Goal: Task Accomplishment & Management: Use online tool/utility

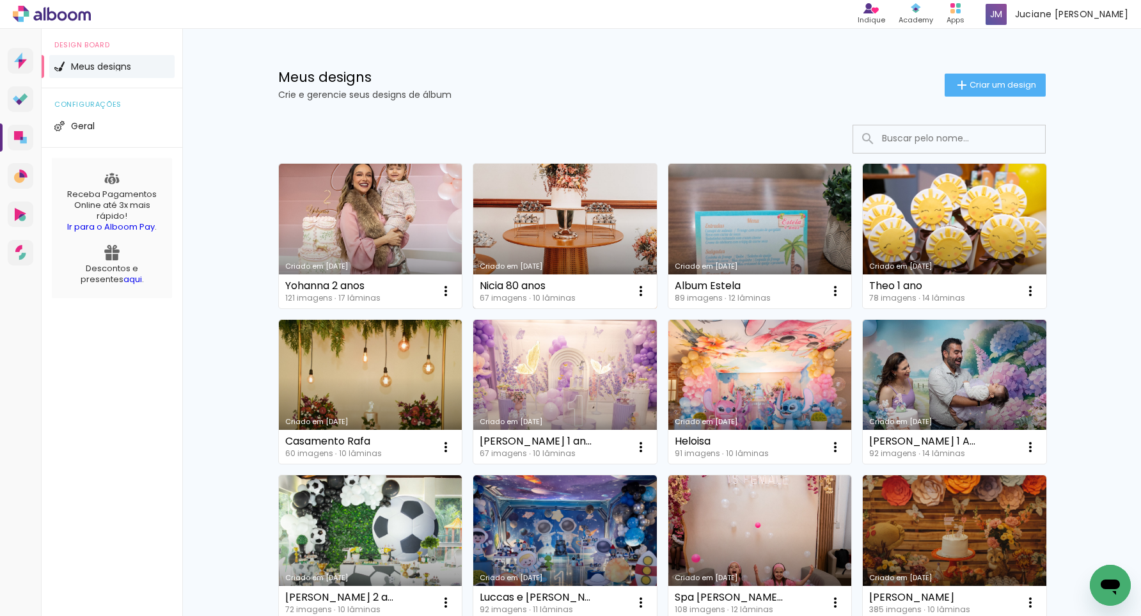
click at [596, 212] on link "Criado em [DATE]" at bounding box center [565, 236] width 184 height 145
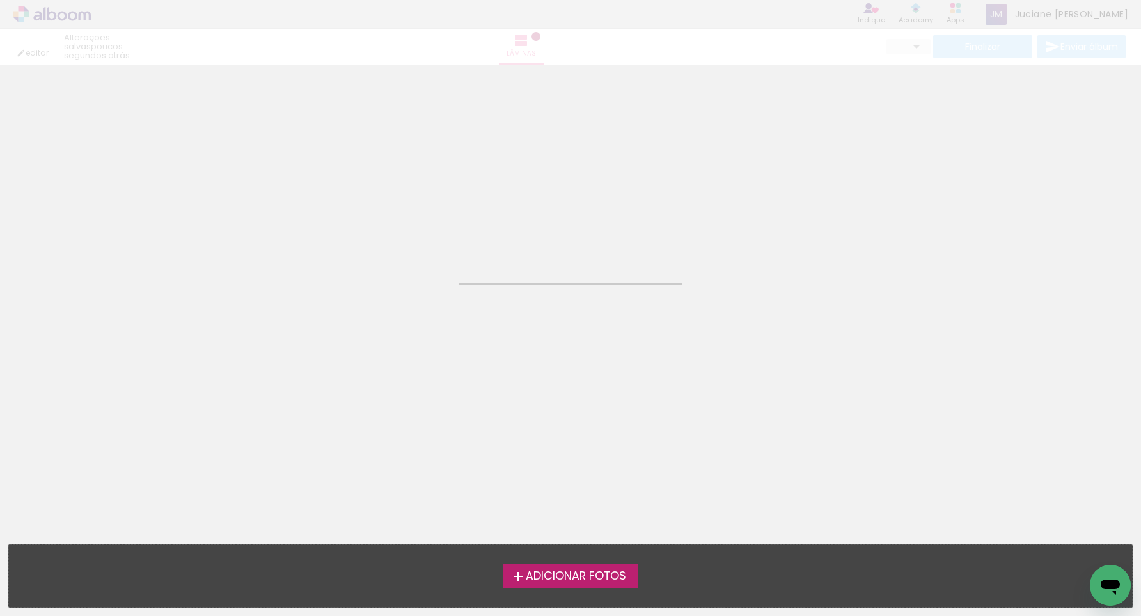
type input "JPG"
type input "Alta, 300 DPI"
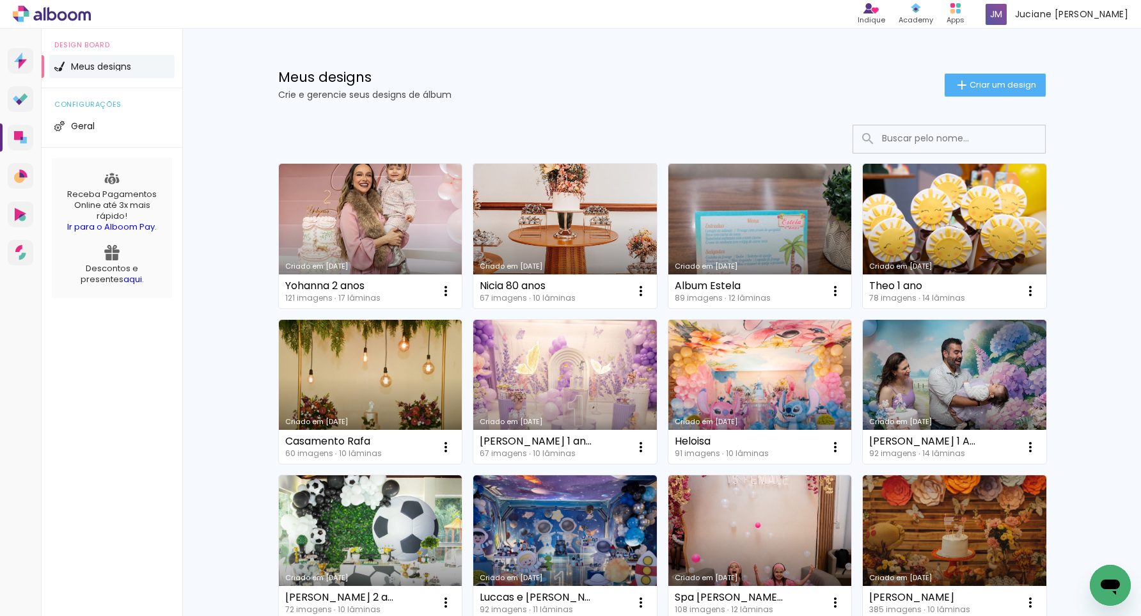
click at [731, 357] on link "Criado em [DATE]" at bounding box center [760, 392] width 184 height 145
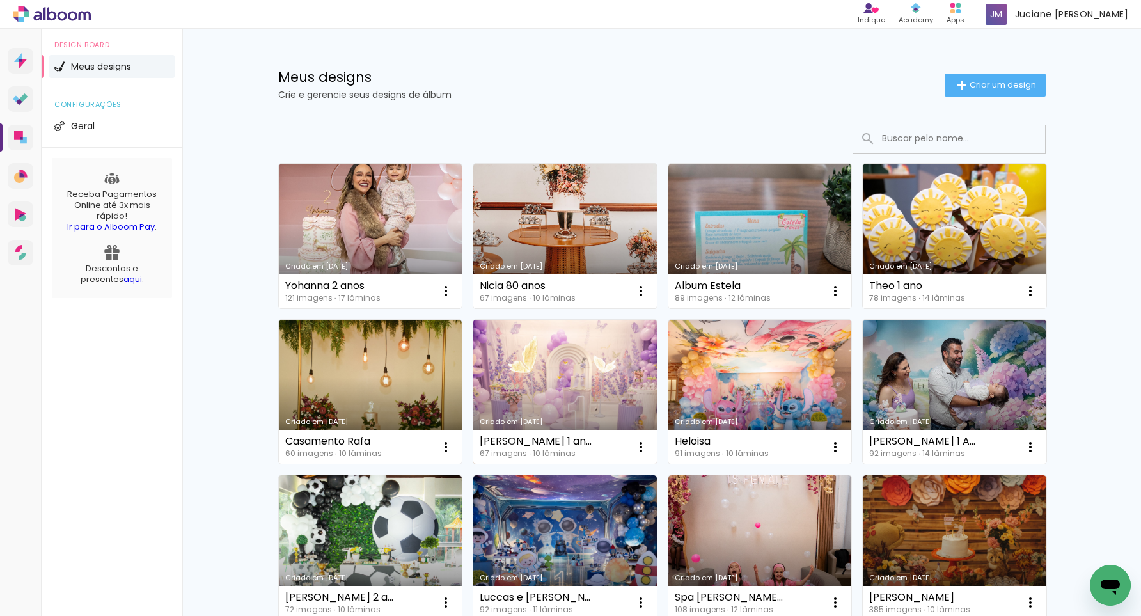
click at [603, 359] on link "Criado em [DATE]" at bounding box center [565, 392] width 184 height 145
